Goal: Task Accomplishment & Management: Manage account settings

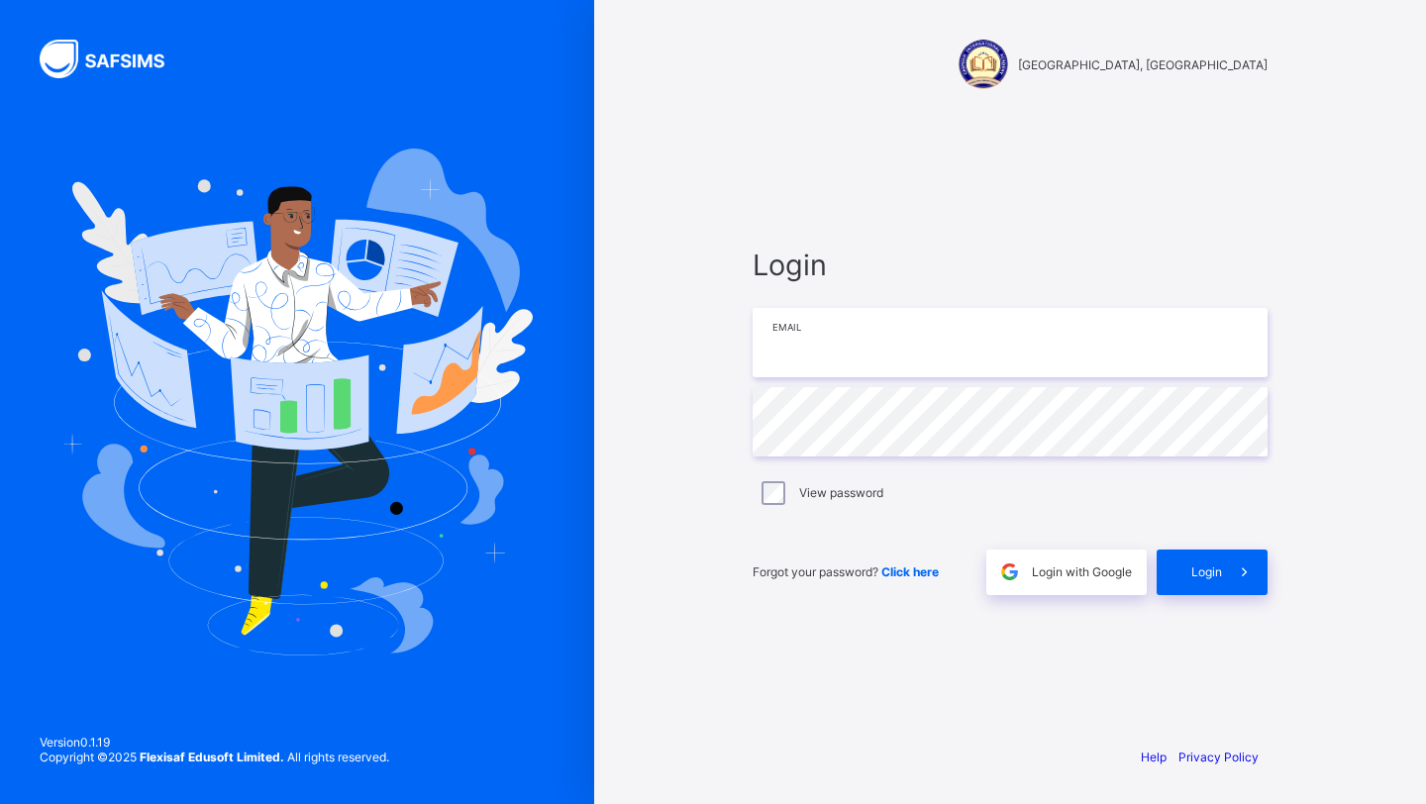
click at [780, 345] on input "email" at bounding box center [1010, 342] width 515 height 69
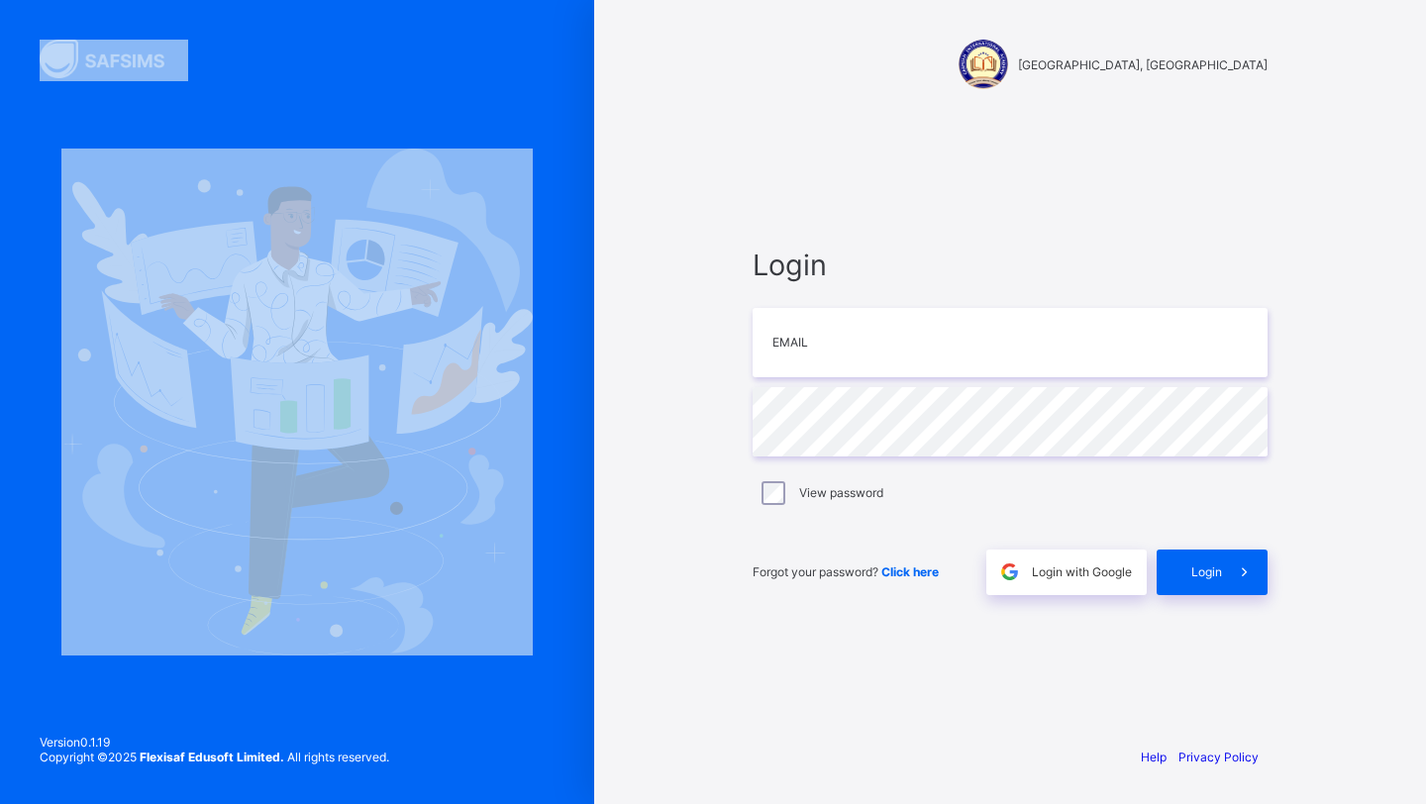
click at [354, 34] on div at bounding box center [297, 402] width 594 height 804
type input "**********"
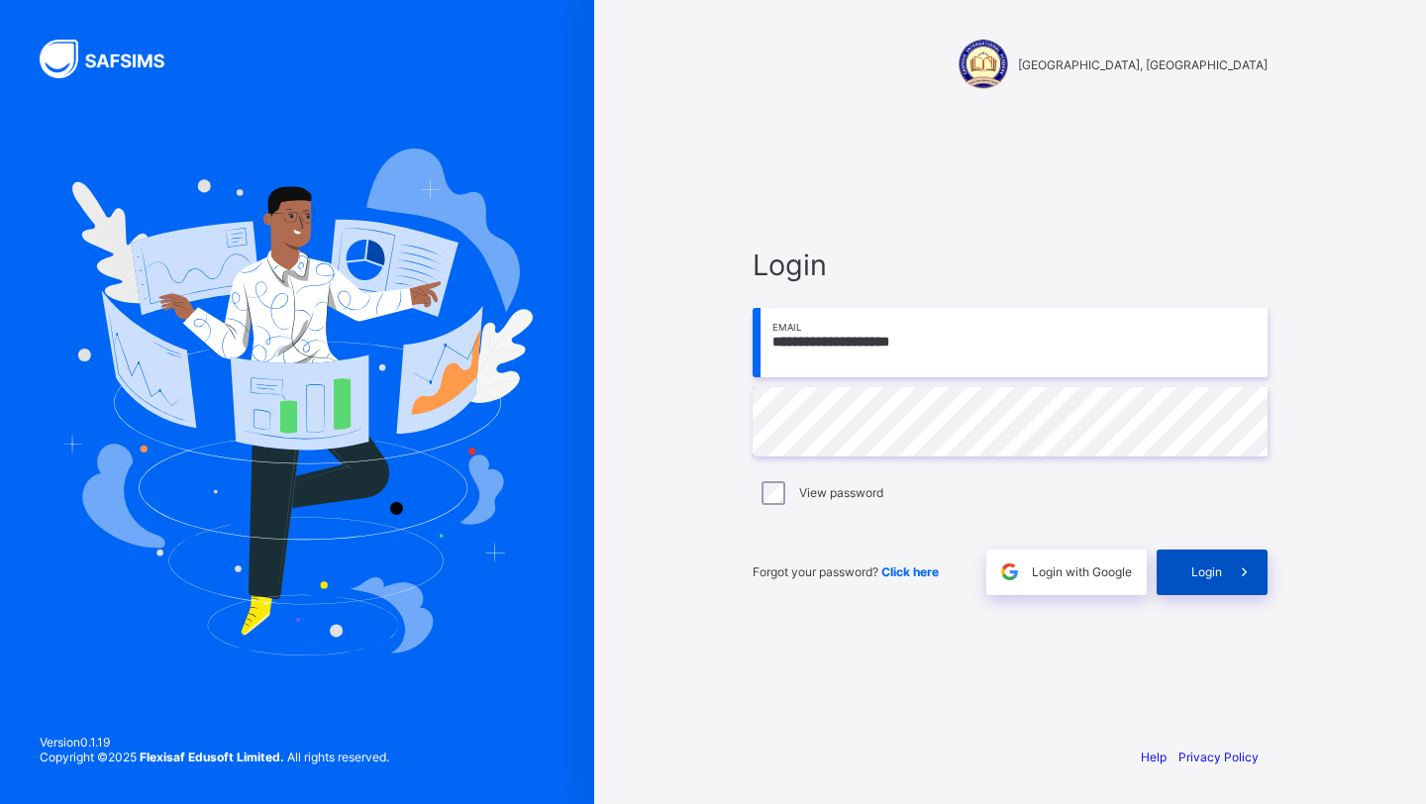
click at [1223, 563] on span at bounding box center [1245, 573] width 46 height 46
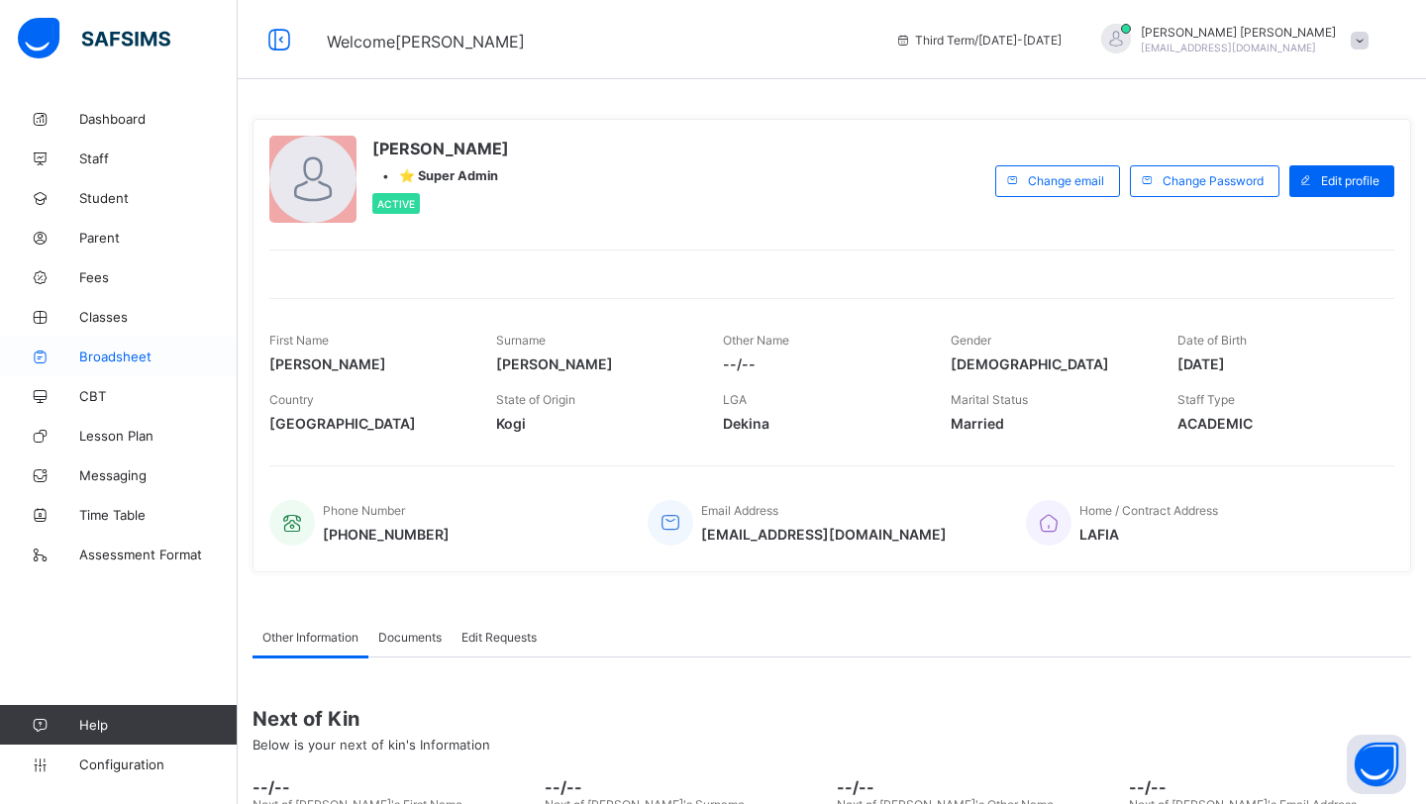
click at [134, 355] on span "Broadsheet" at bounding box center [158, 357] width 158 height 16
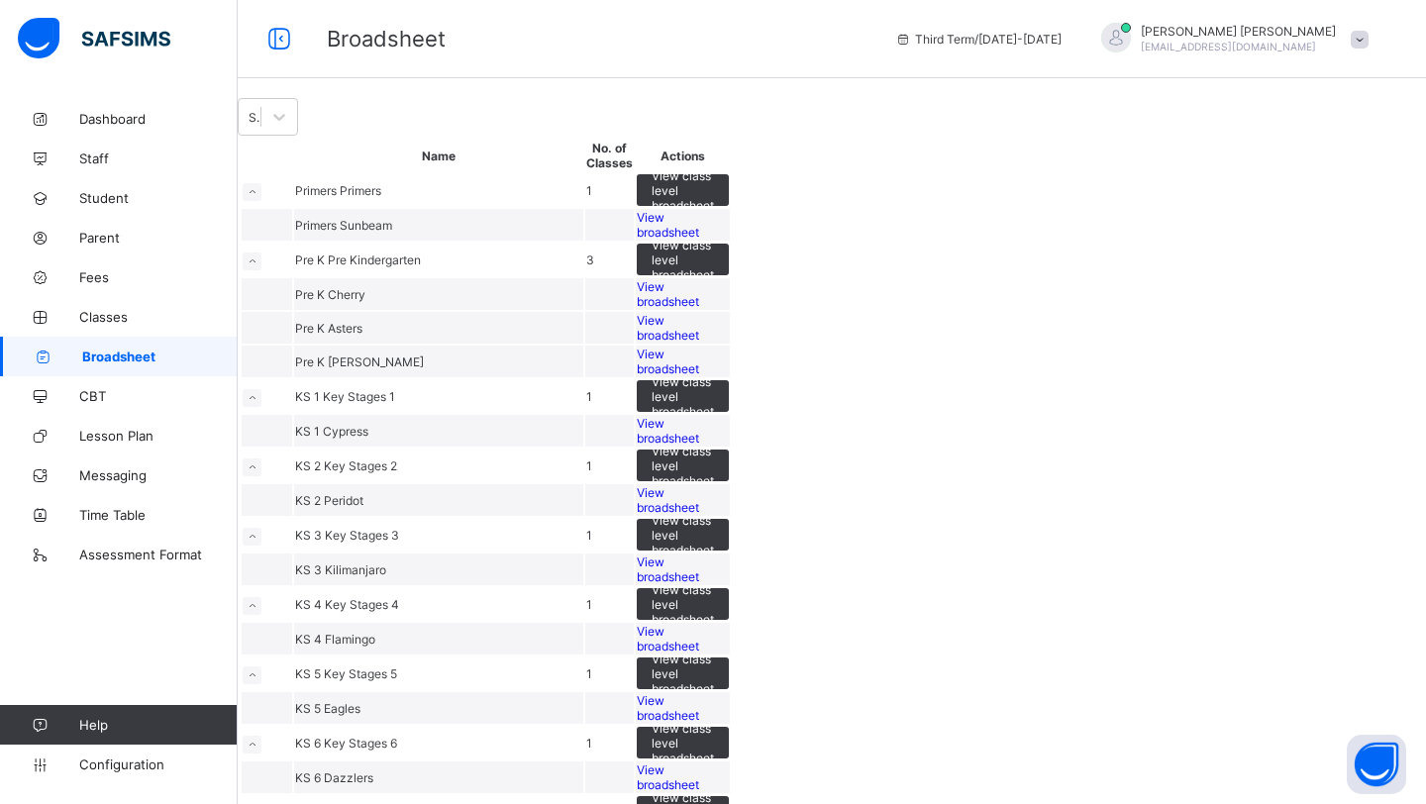
scroll to position [30, 0]
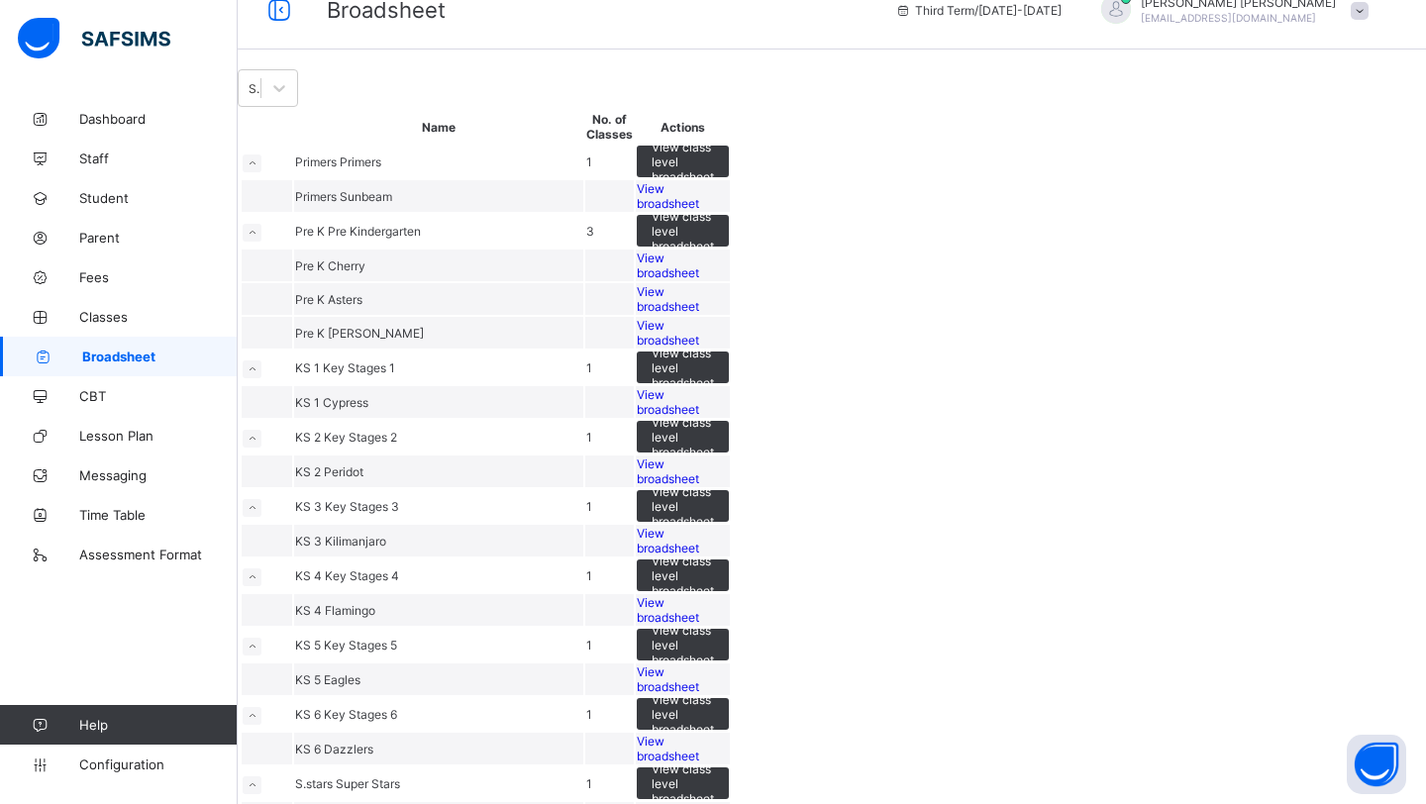
click at [699, 280] on span "View broadsheet" at bounding box center [668, 266] width 62 height 30
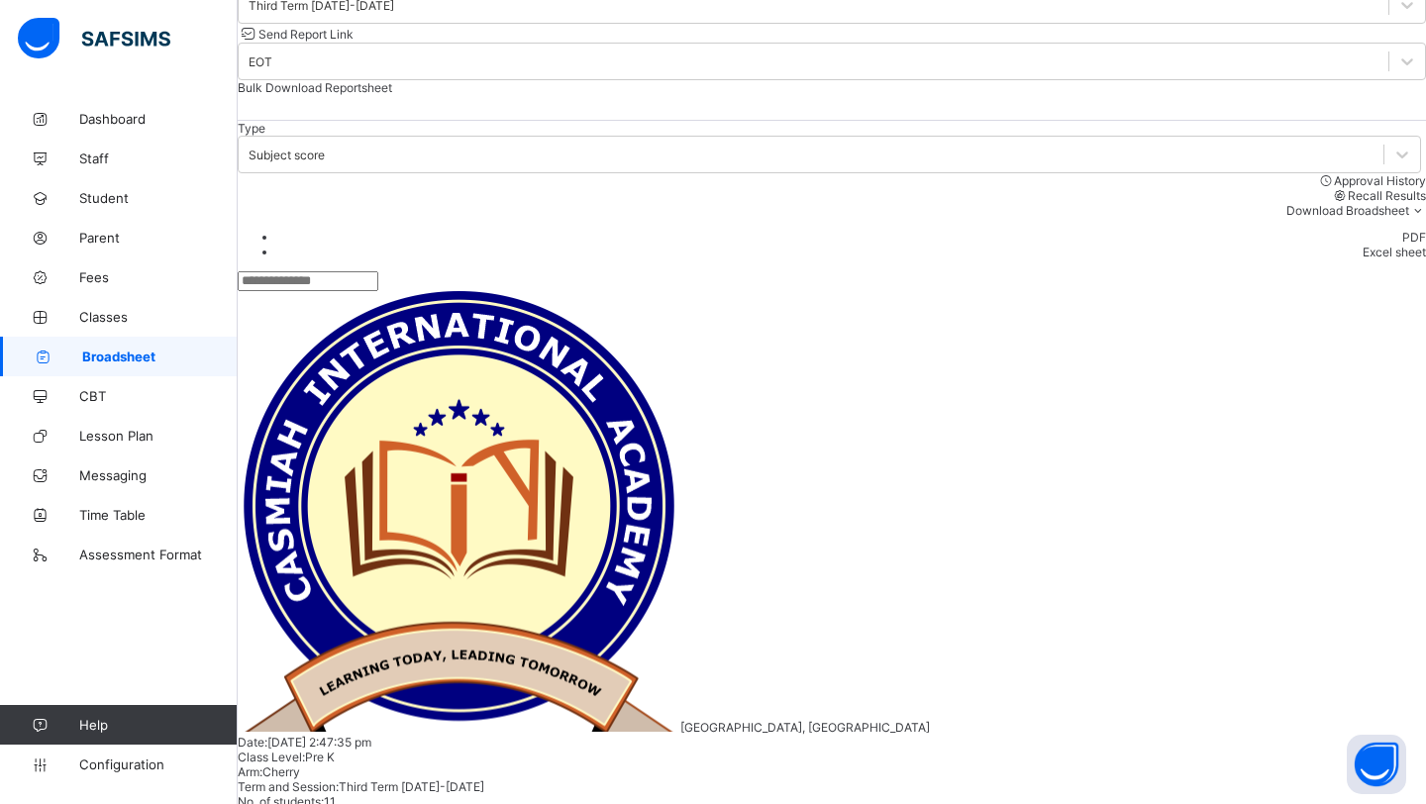
click at [154, 764] on span "Configuration" at bounding box center [157, 765] width 157 height 16
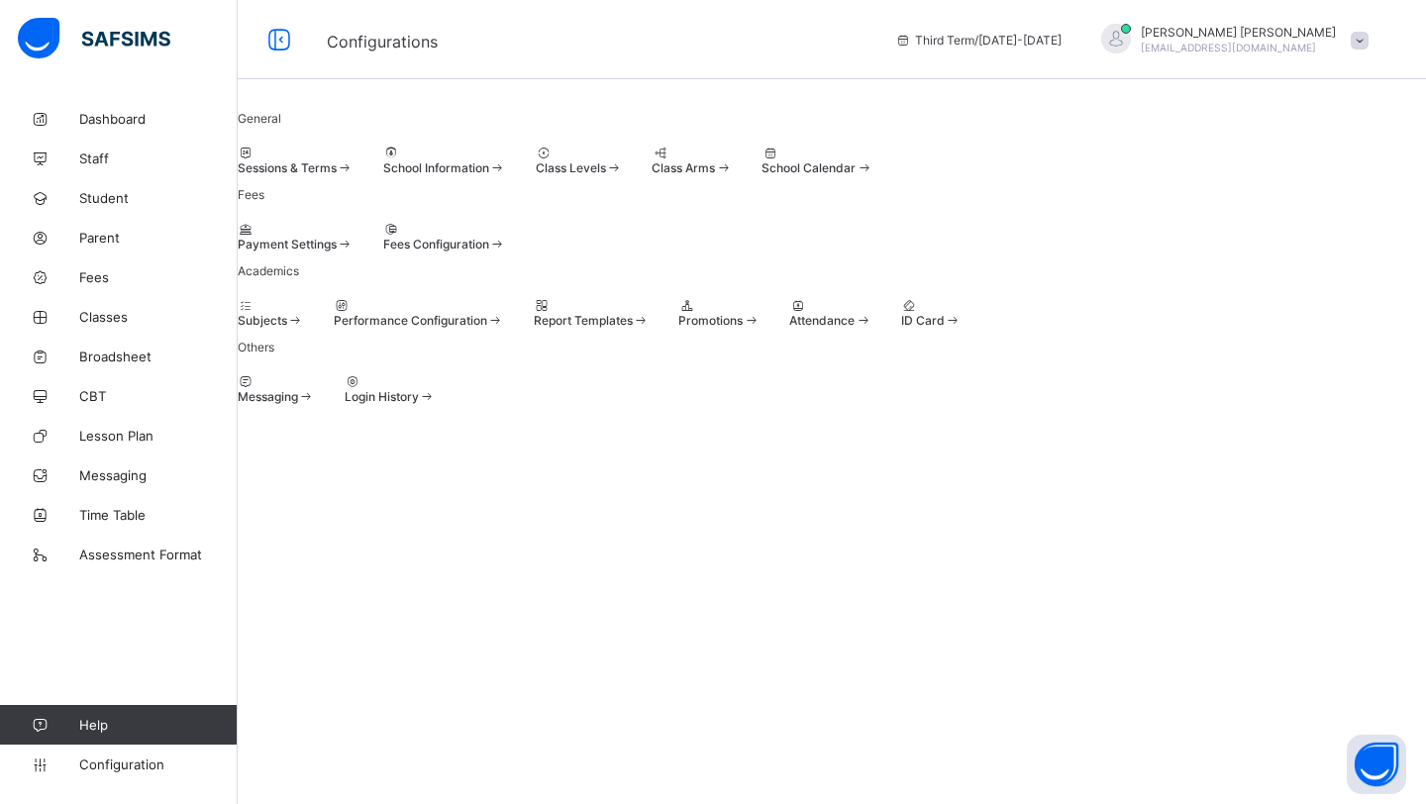
click at [623, 175] on div "Class Levels" at bounding box center [579, 167] width 87 height 15
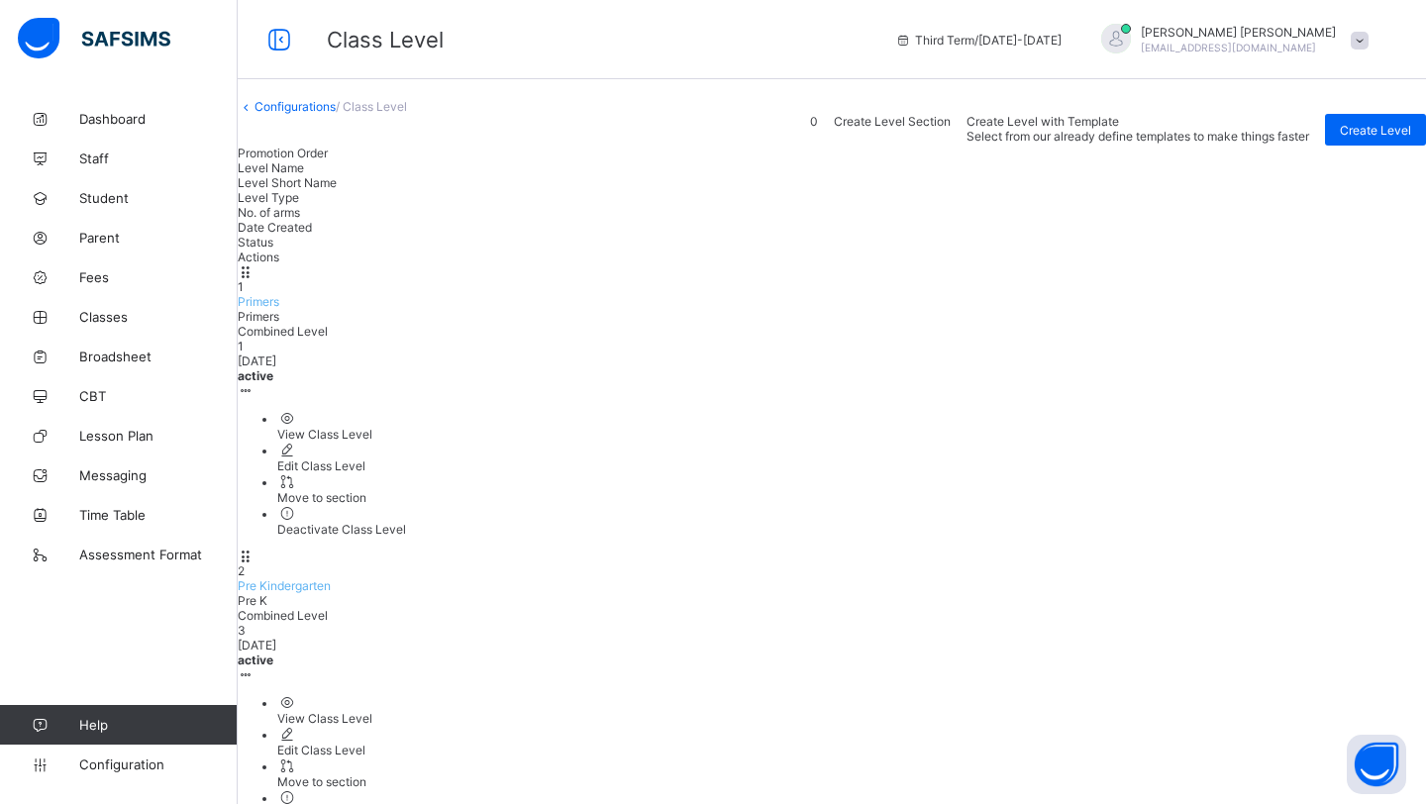
click at [1331, 694] on ul "View Class Level Edit Class Level Move to section Deactivate Class Level" at bounding box center [832, 757] width 1188 height 127
click at [1280, 694] on li "View Class Level" at bounding box center [851, 710] width 1149 height 32
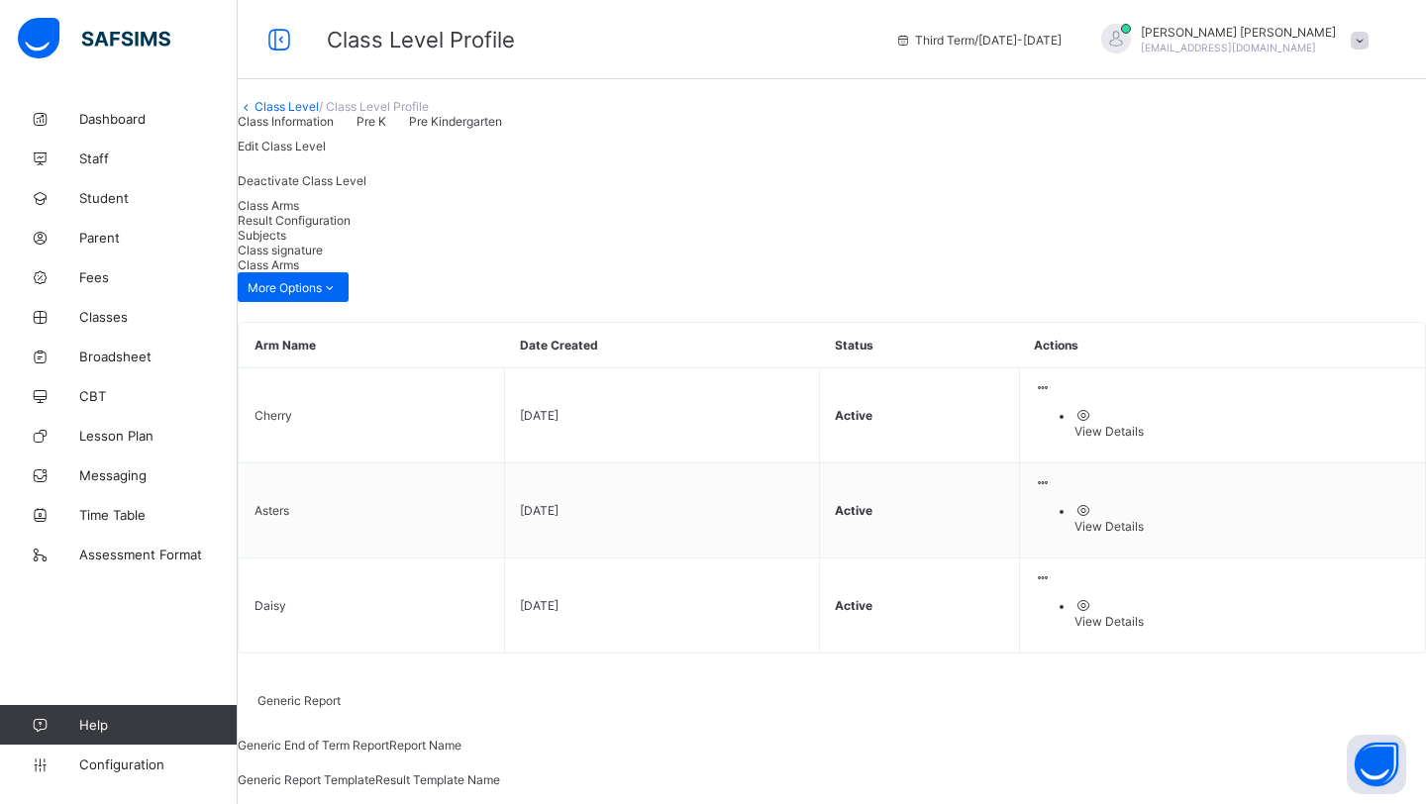
click at [351, 228] on span "Result Configuration" at bounding box center [294, 220] width 113 height 15
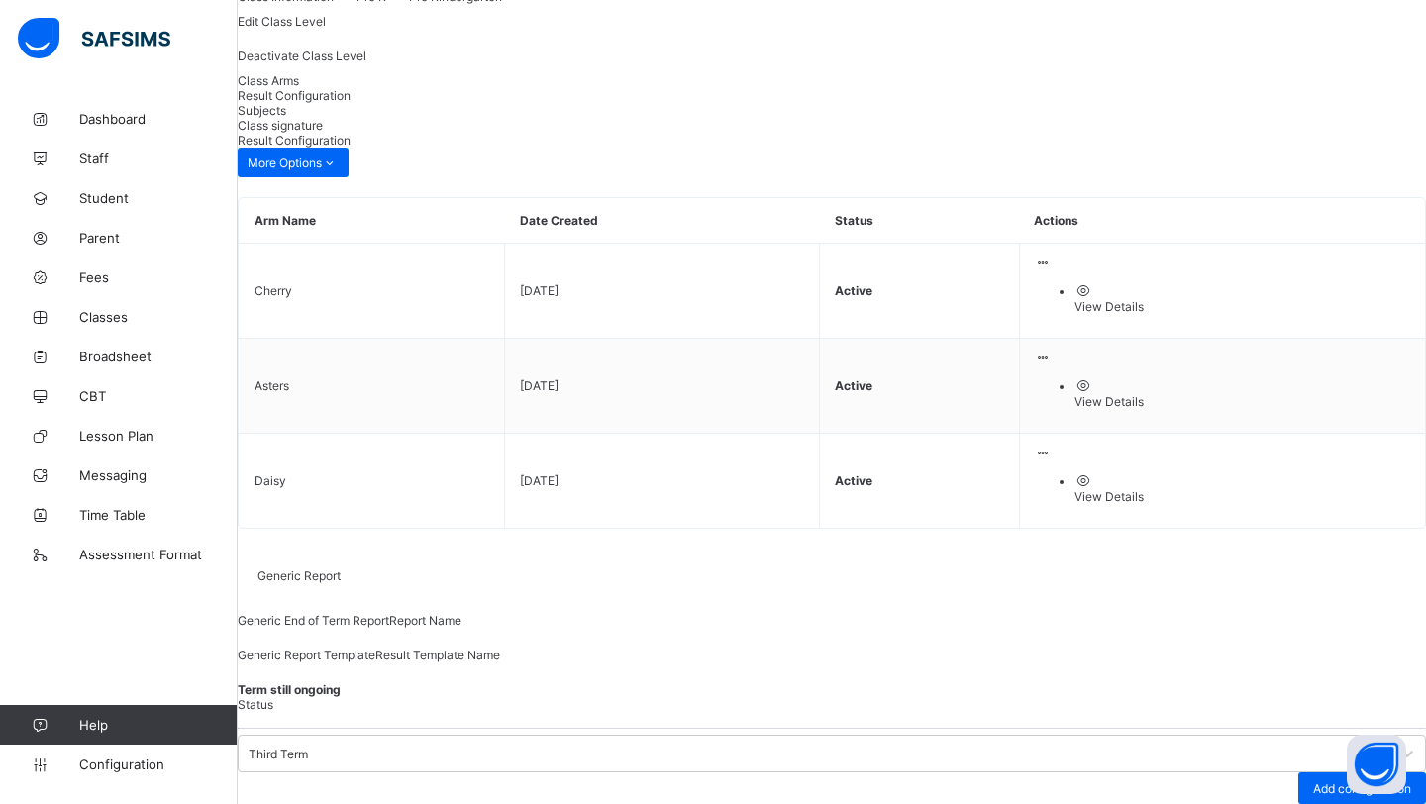
click at [0, 0] on div "Result Generation Configuration report name Scale up to 100 percent Third Term …" at bounding box center [0, 0] width 0 height 0
type input "***"
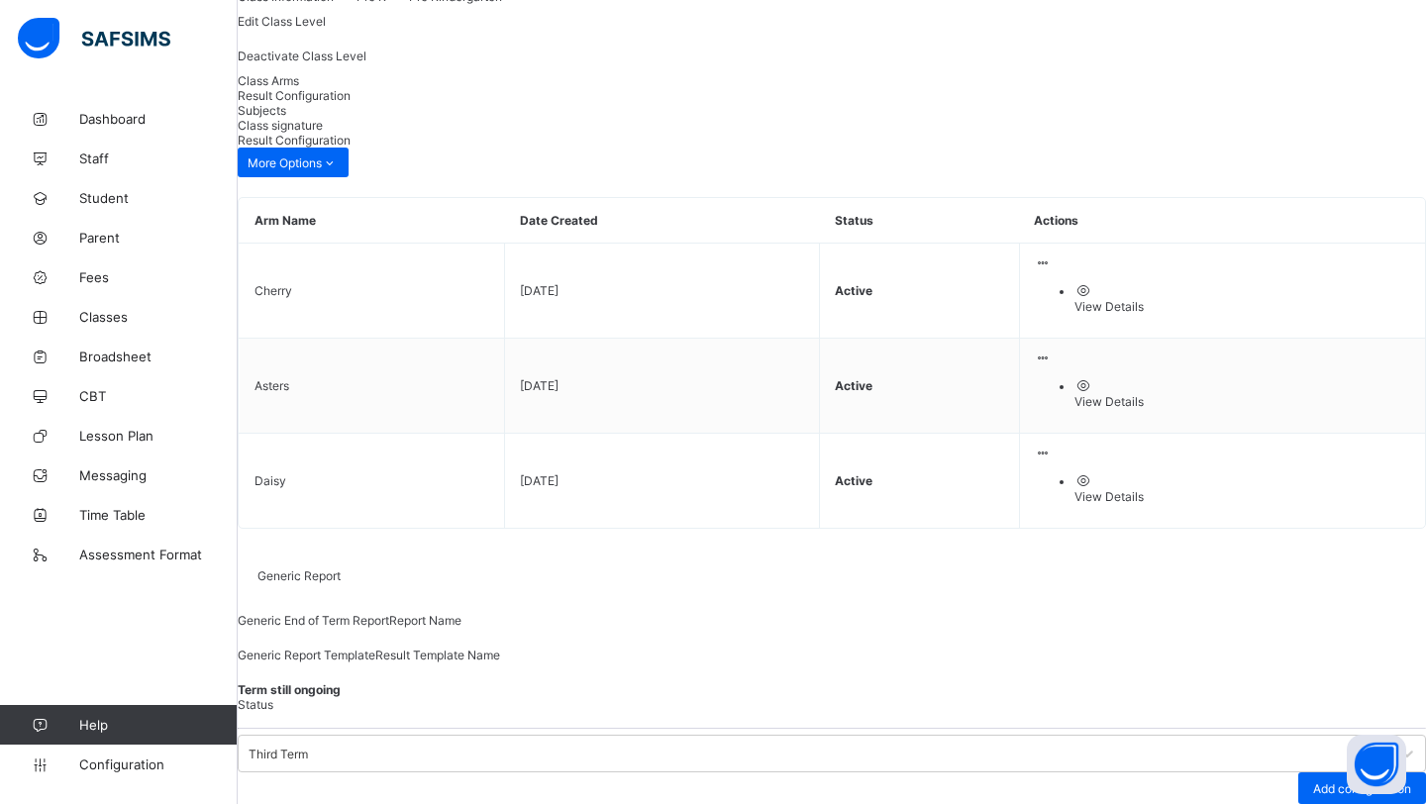
scroll to position [0, 0]
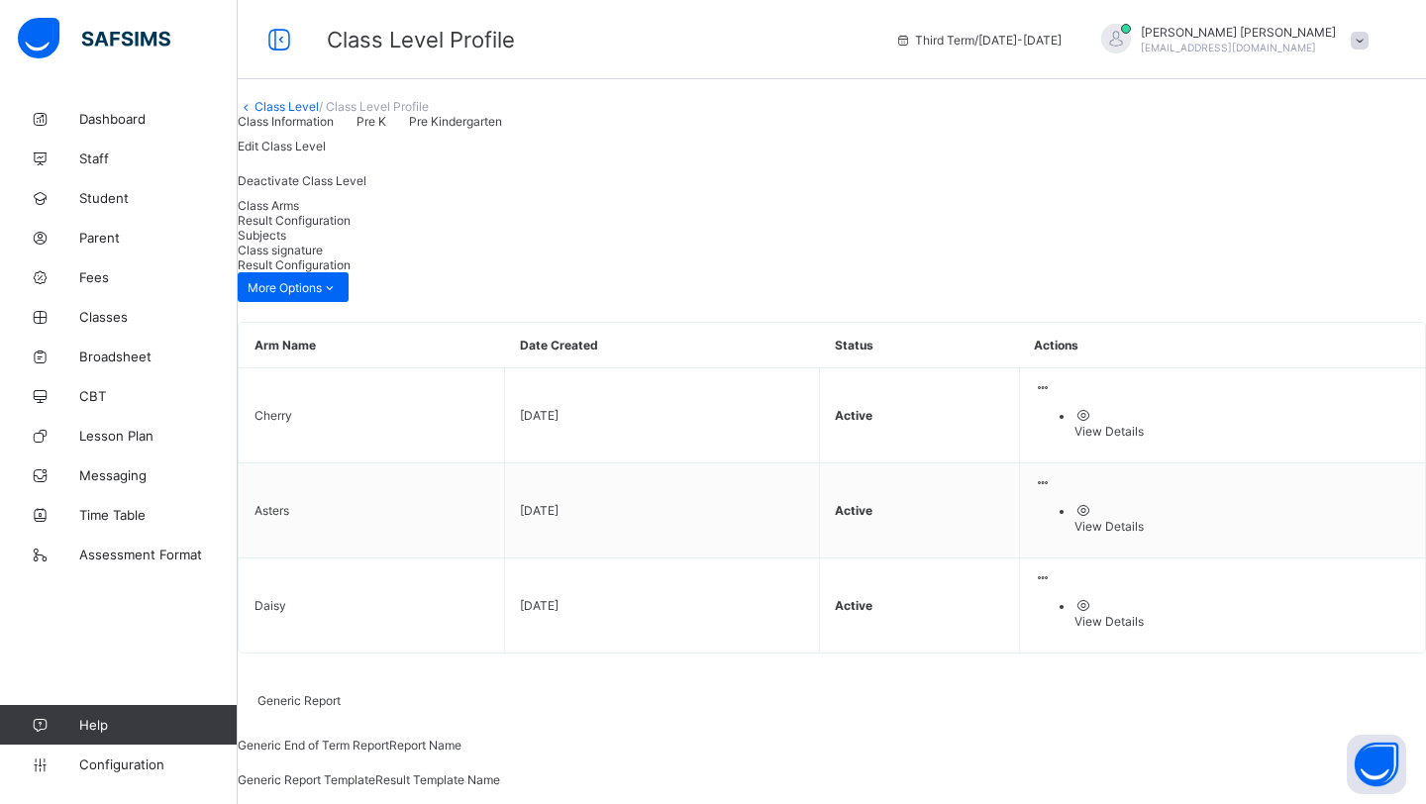
click at [319, 114] on link "Class Level" at bounding box center [286, 106] width 64 height 15
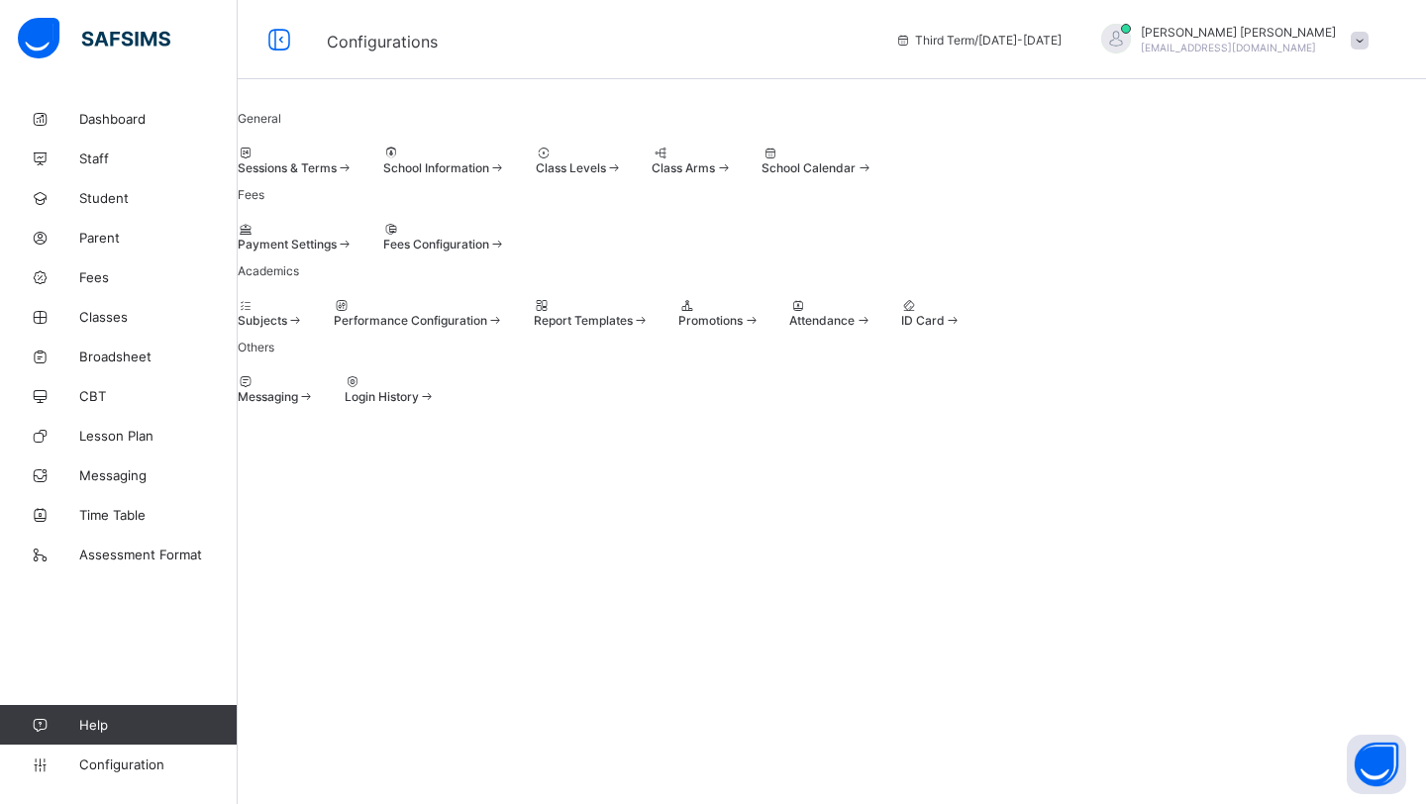
click at [534, 313] on span at bounding box center [534, 313] width 0 height 0
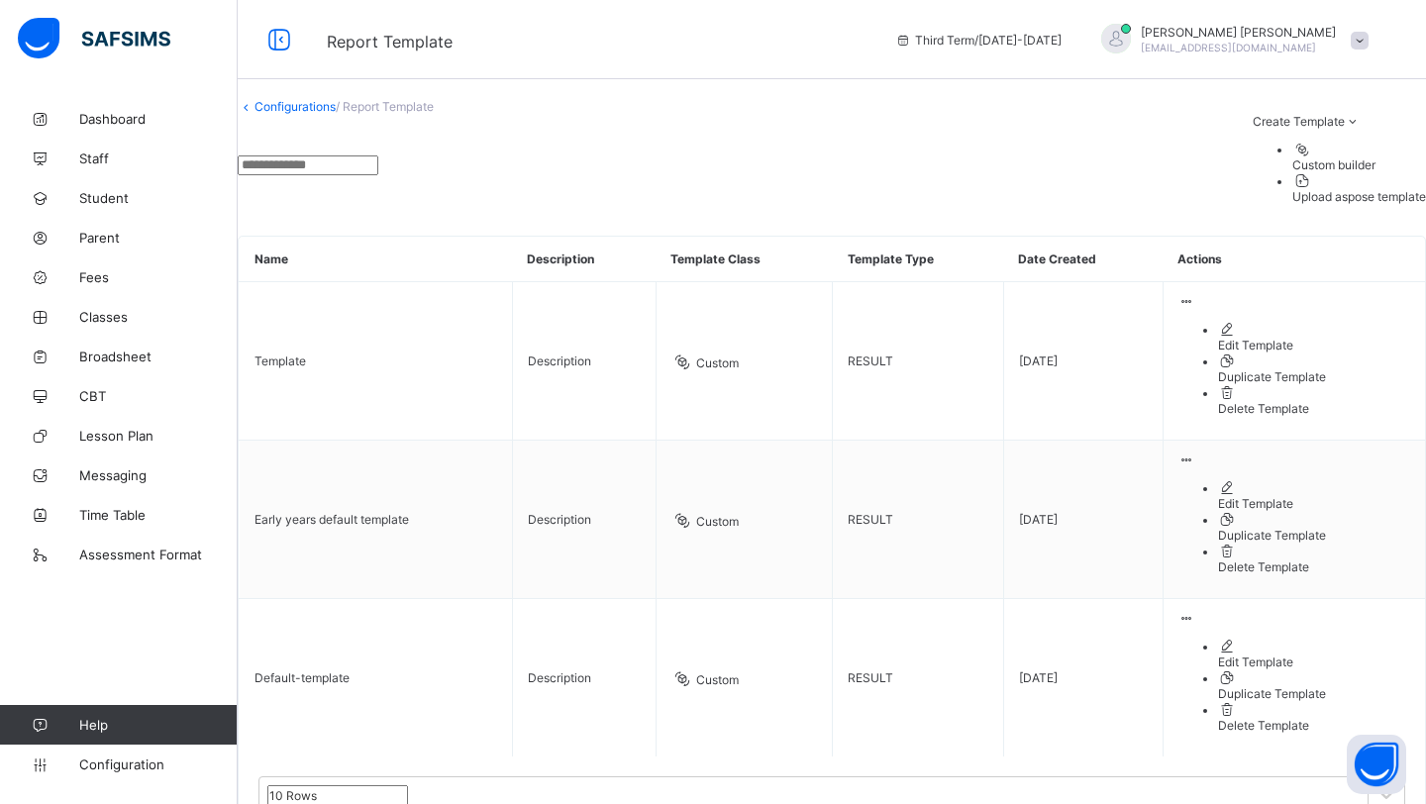
click at [434, 114] on span "/ Report Template" at bounding box center [385, 106] width 98 height 15
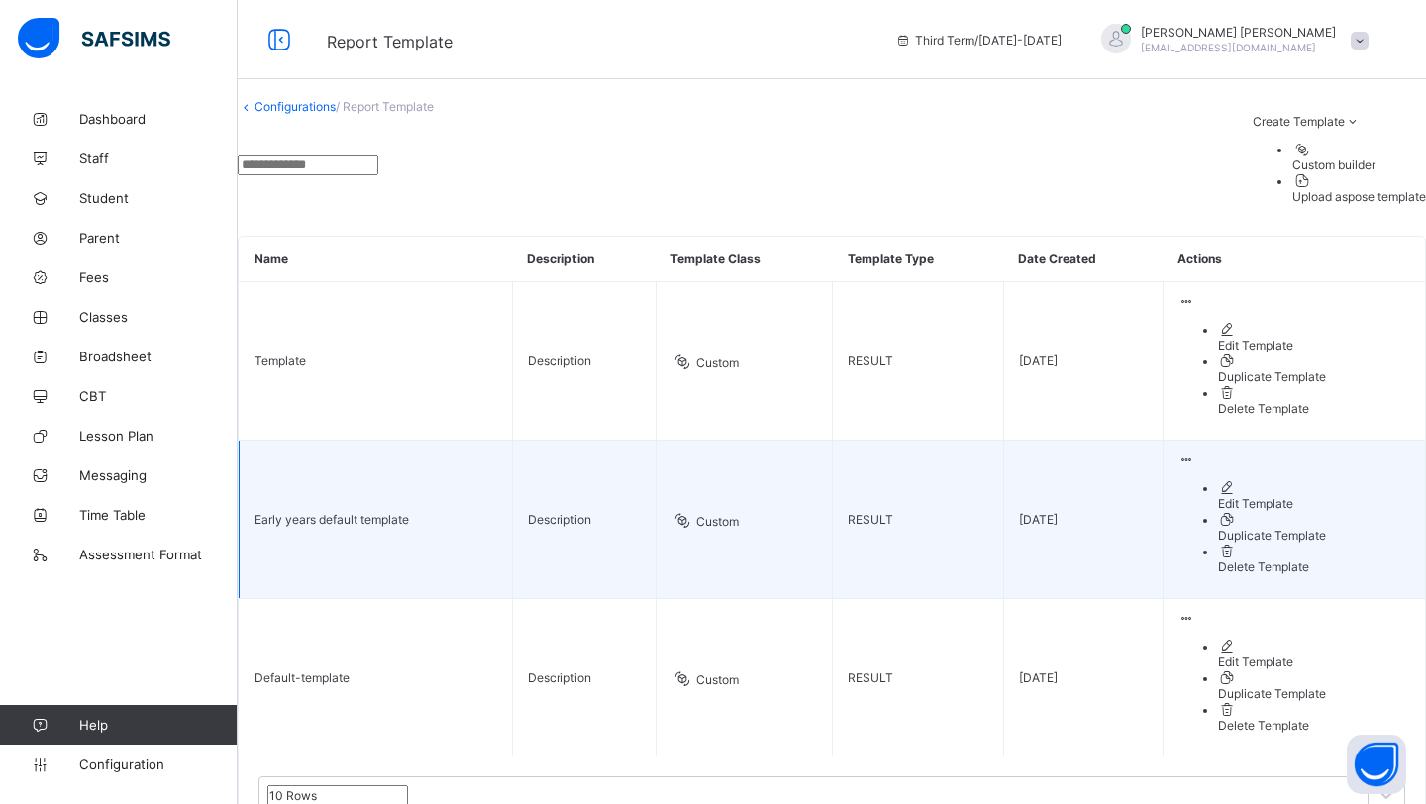
click at [1255, 496] on div "Edit Template" at bounding box center [1314, 503] width 192 height 15
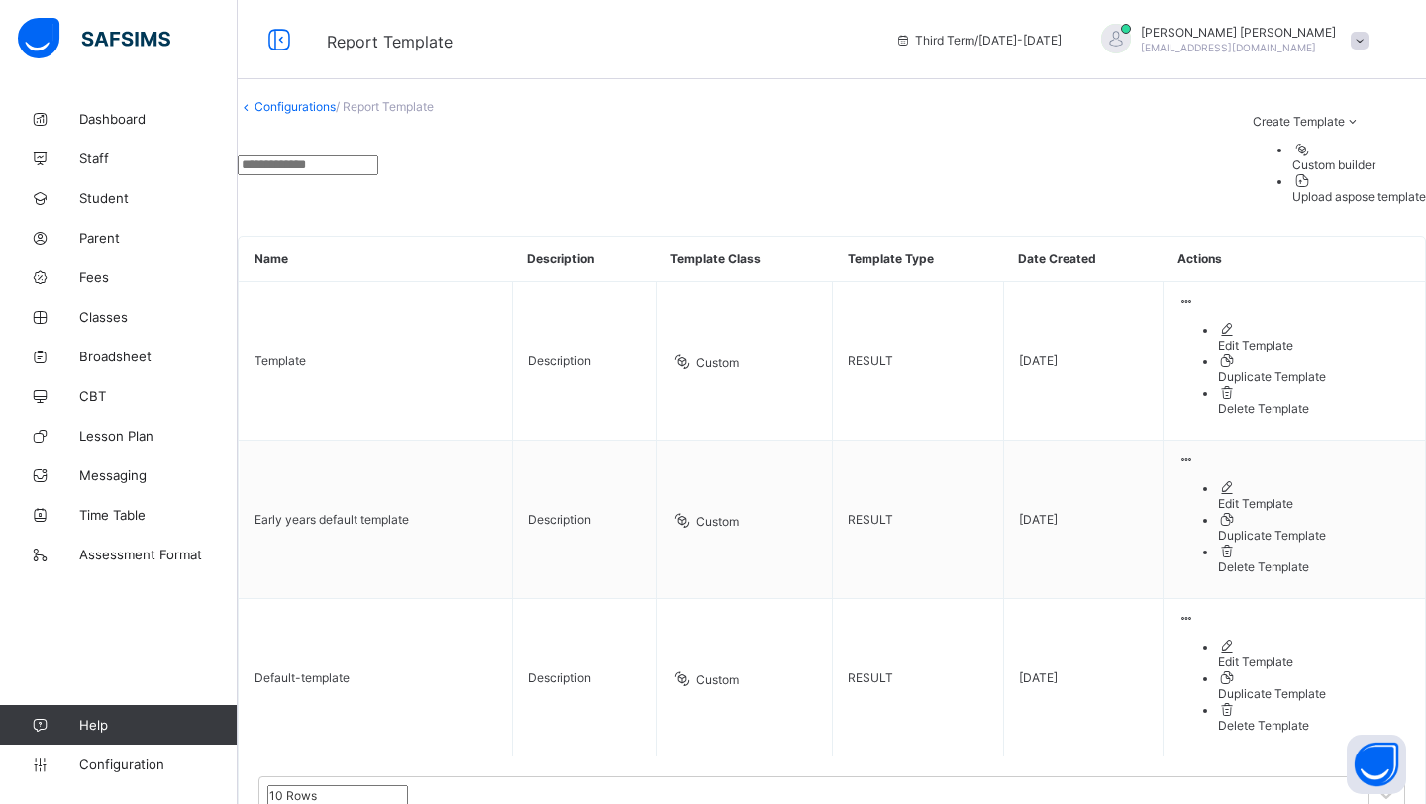
click at [336, 114] on link "Configurations" at bounding box center [294, 106] width 81 height 15
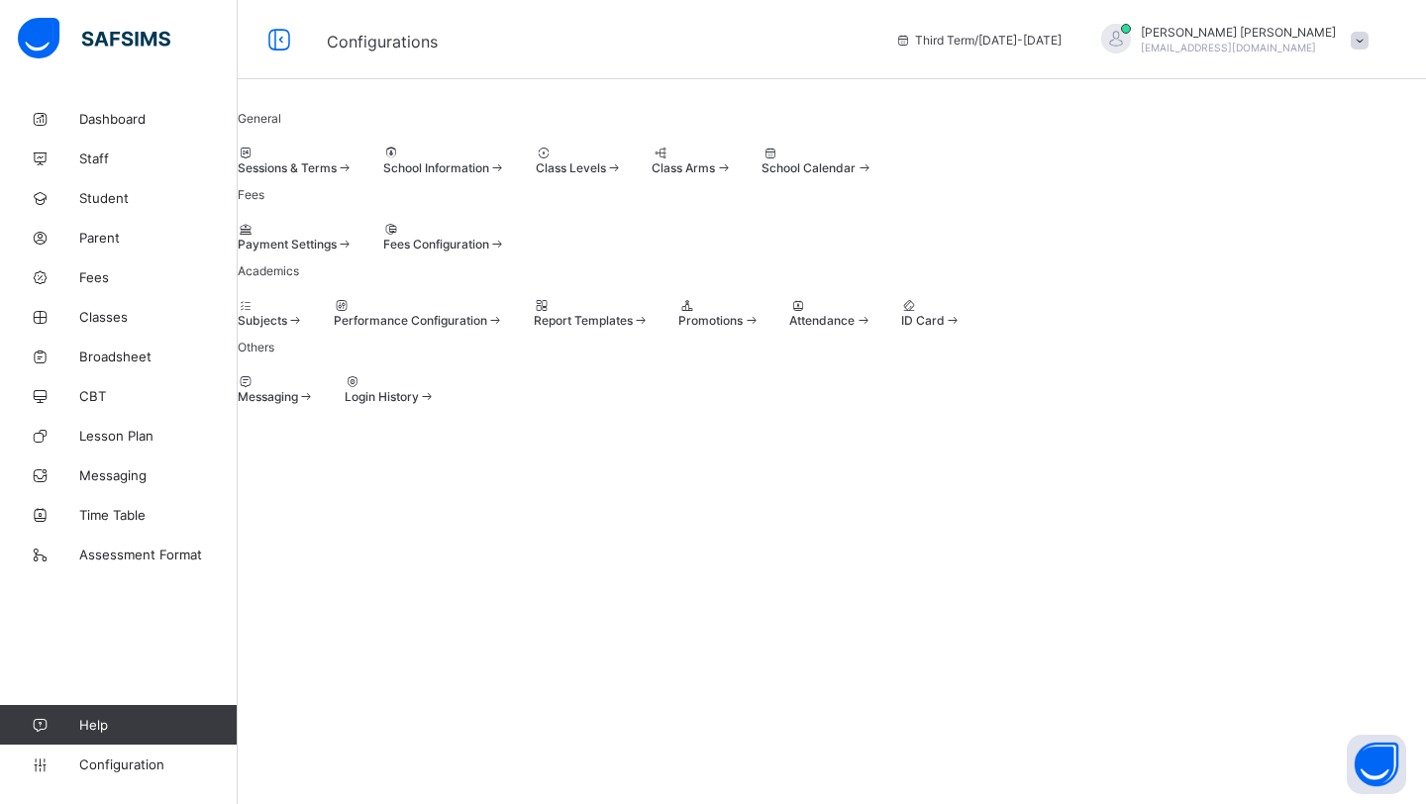
click at [623, 160] on div at bounding box center [579, 153] width 87 height 15
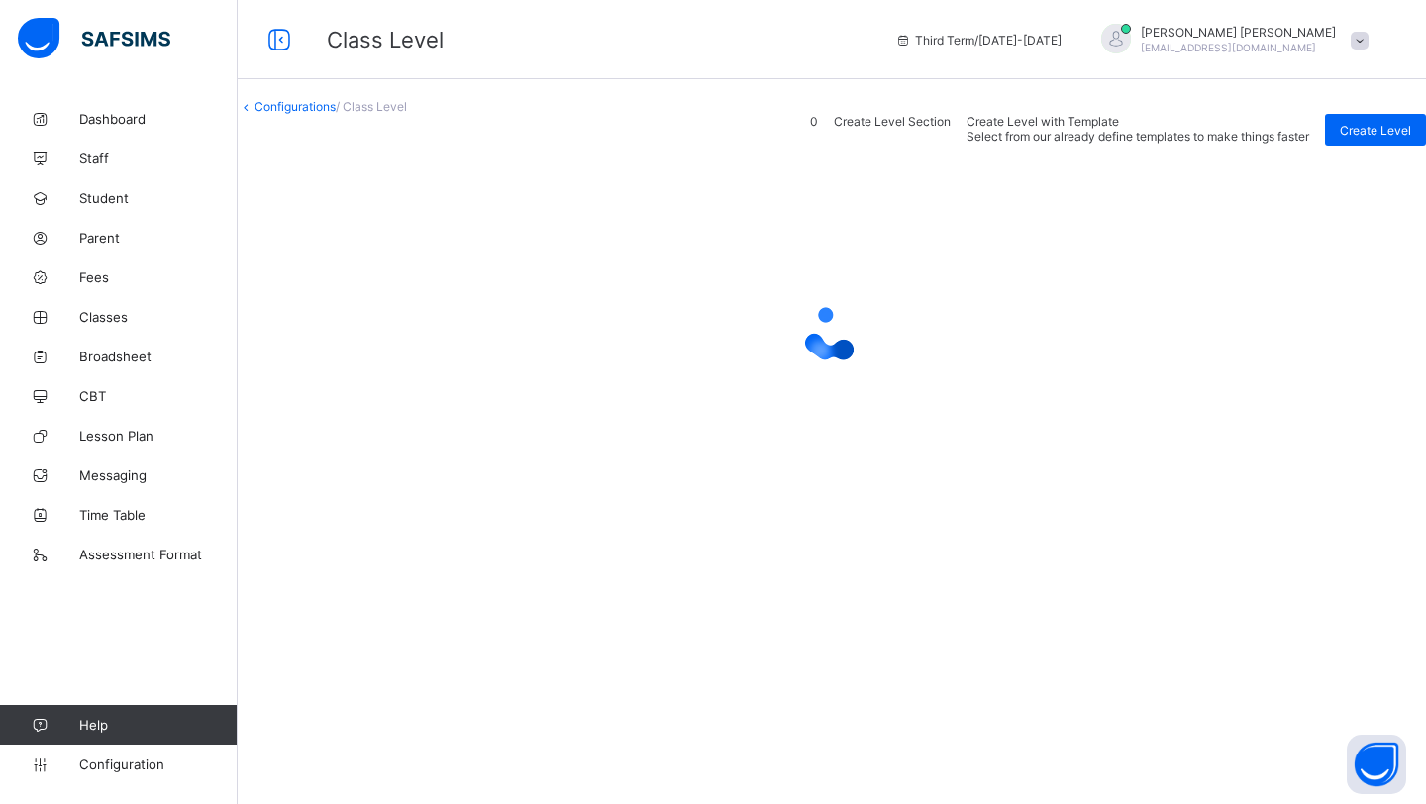
click at [238, 114] on span at bounding box center [238, 114] width 0 height 0
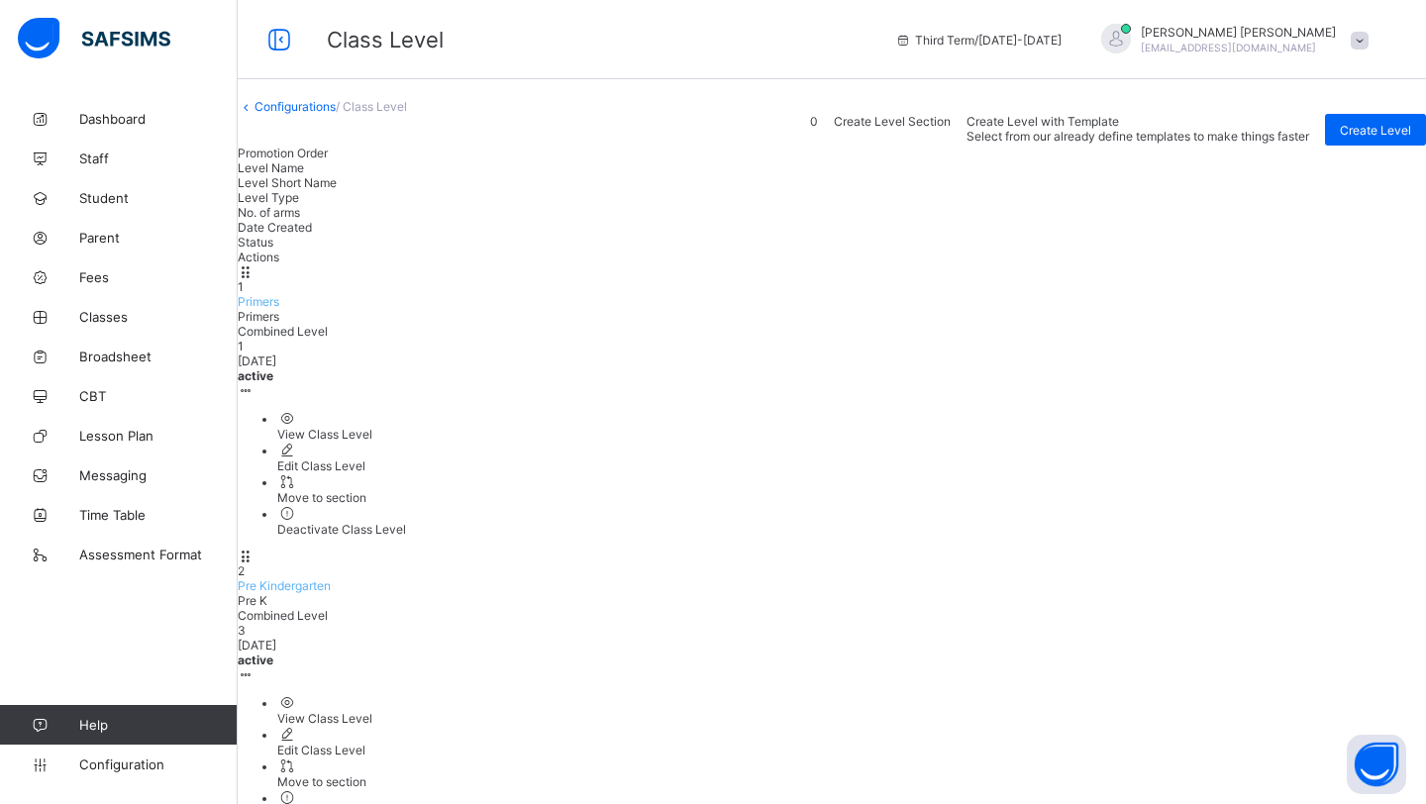
click at [1350, 694] on ul "View Class Level Edit Class Level Move to section Deactivate Class Level" at bounding box center [832, 757] width 1188 height 127
click at [1288, 711] on div "View Class Level" at bounding box center [851, 718] width 1149 height 15
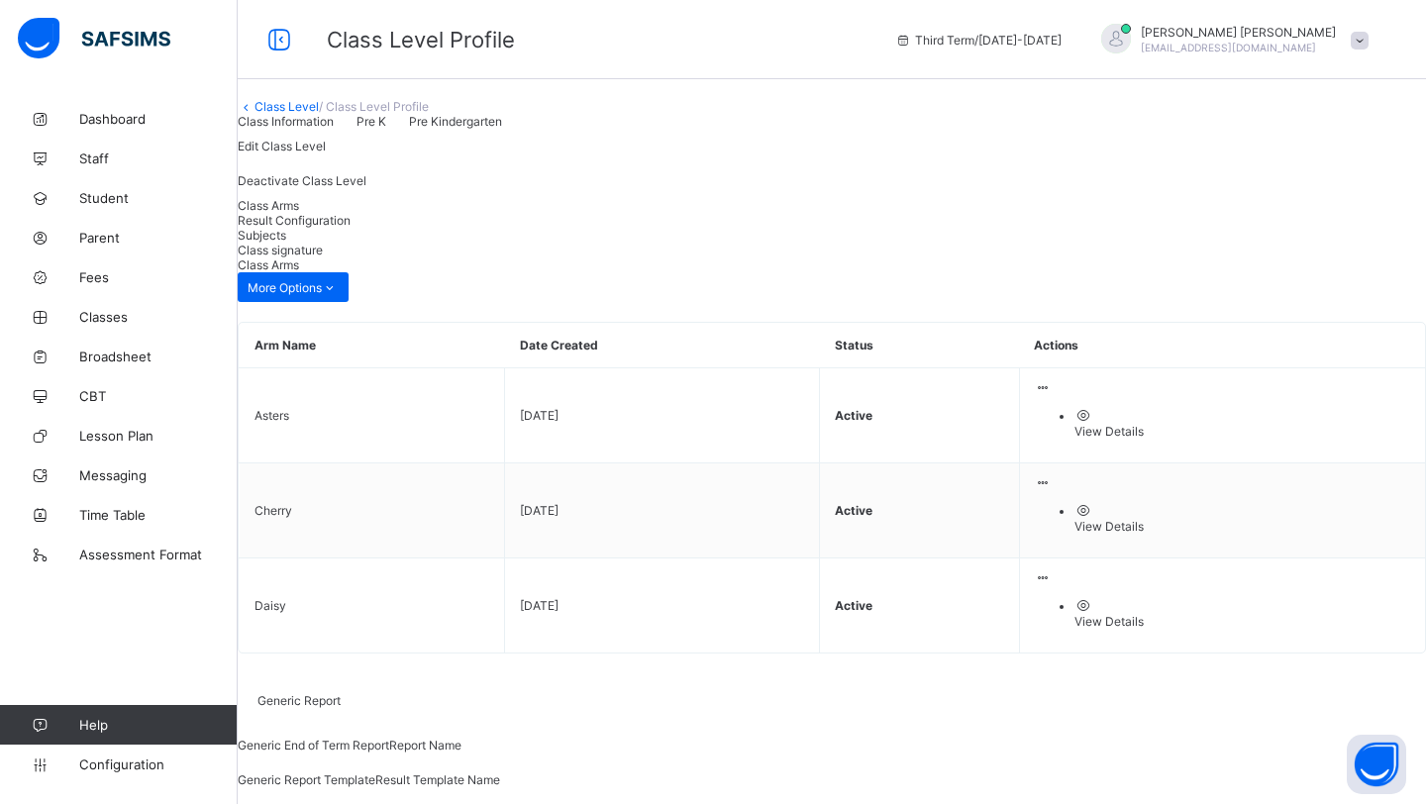
click at [351, 228] on span "Result Configuration" at bounding box center [294, 220] width 113 height 15
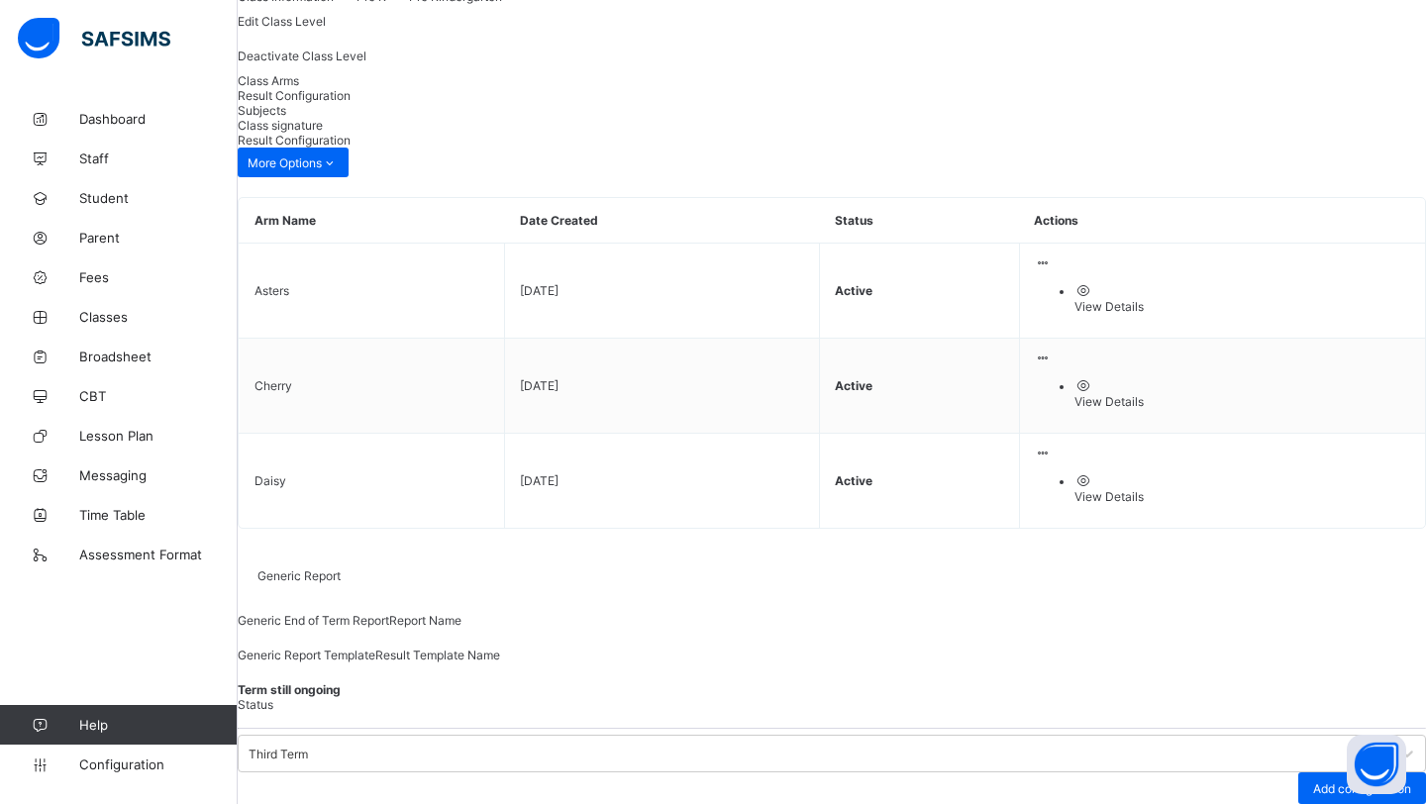
type input "***"
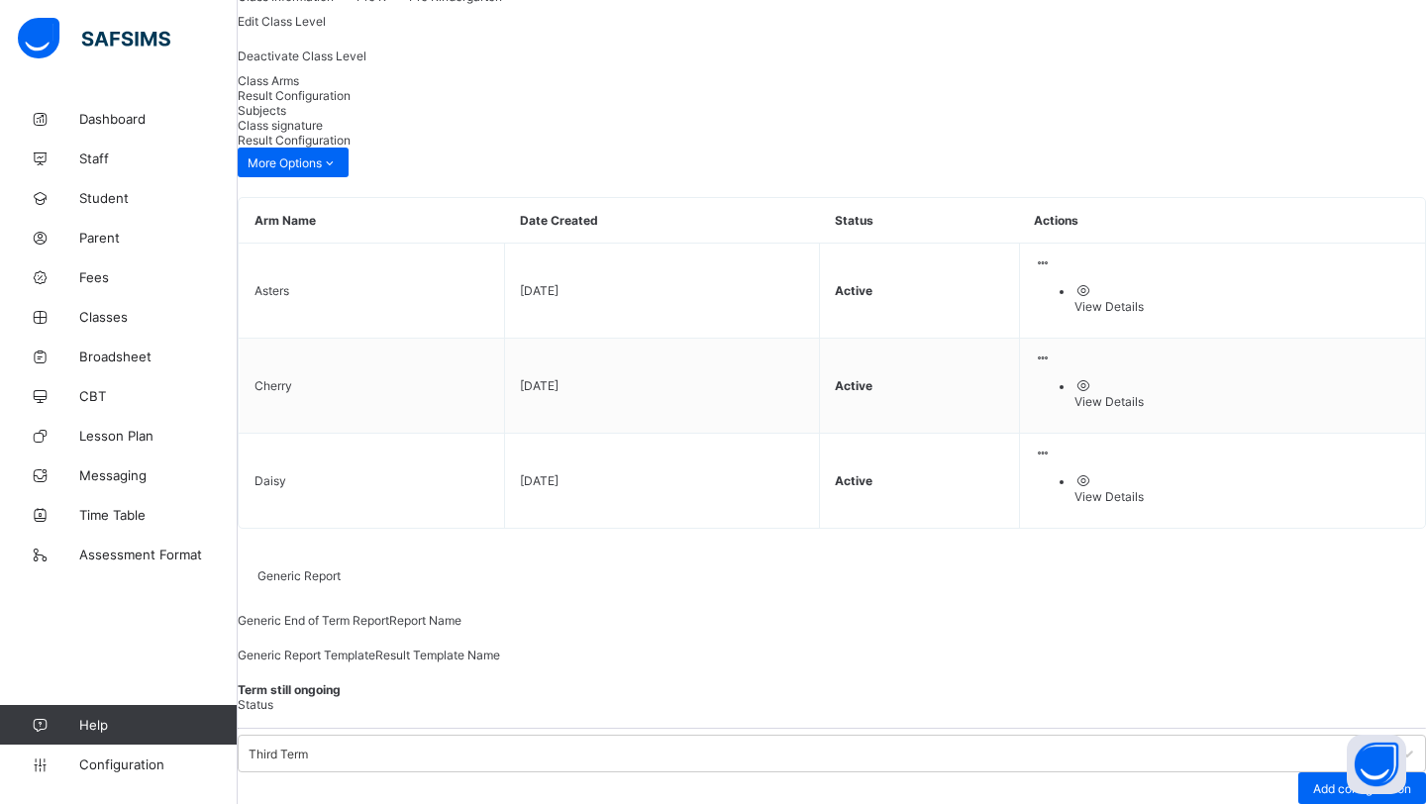
scroll to position [0, 0]
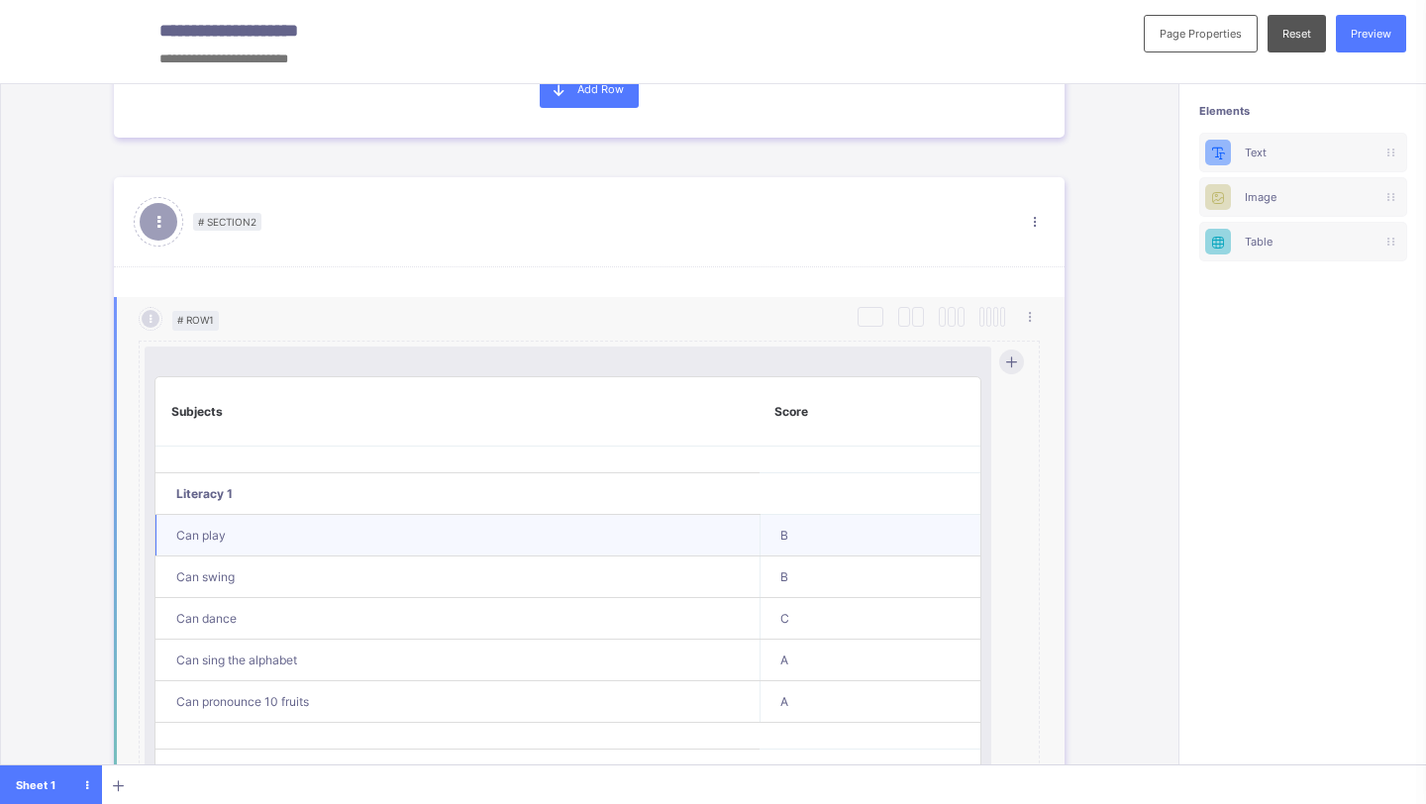
scroll to position [768, 0]
